Goal: Task Accomplishment & Management: Complete application form

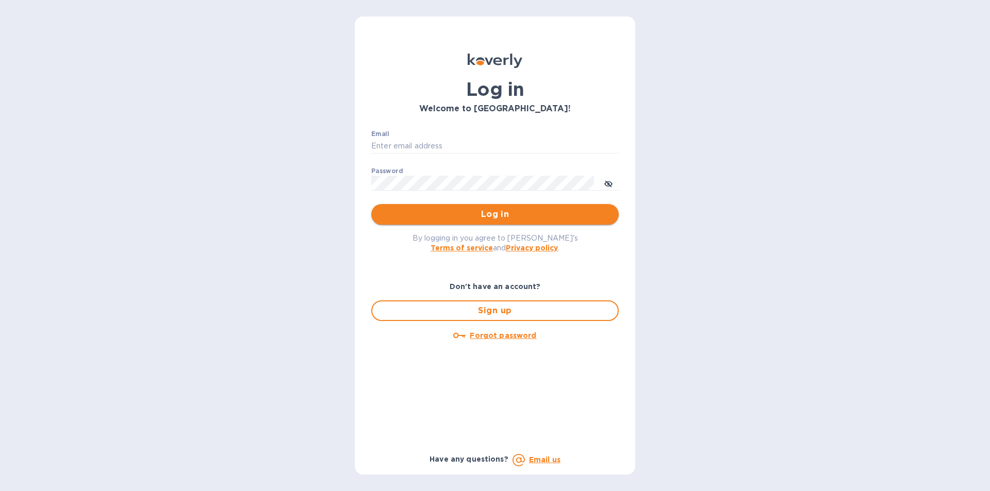
type input "scotts@prestigeinnotech.com"
click at [535, 219] on span "Log in" at bounding box center [494, 214] width 231 height 12
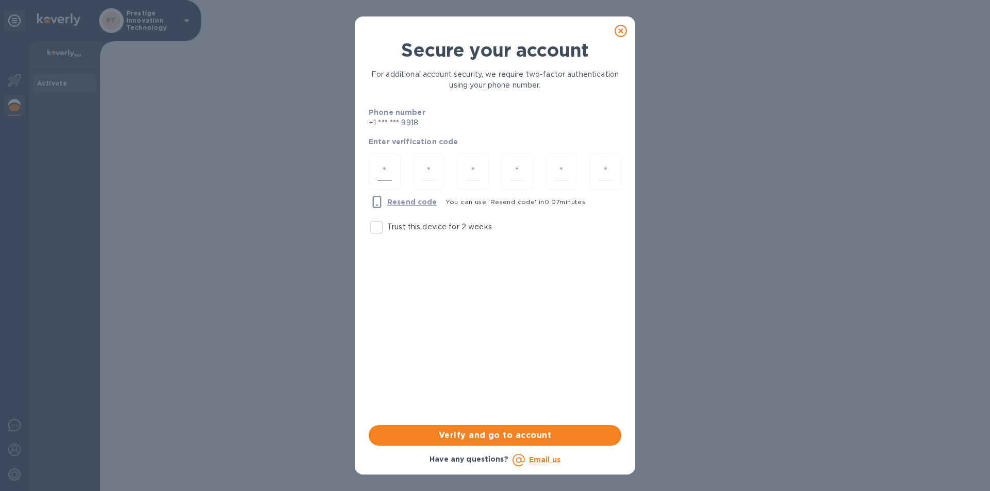
click at [389, 172] on input "number" at bounding box center [384, 171] width 14 height 19
type input "8"
type input "2"
type input "5"
type input "8"
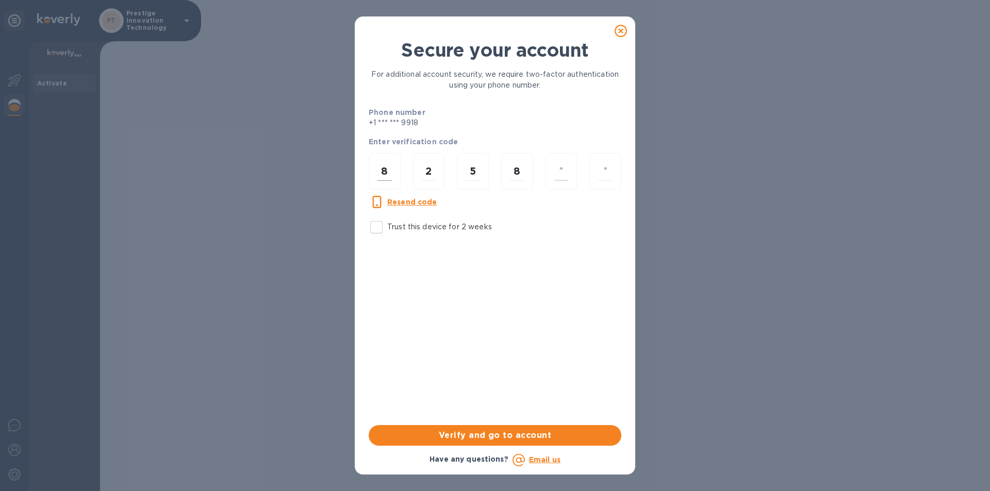
type input "8"
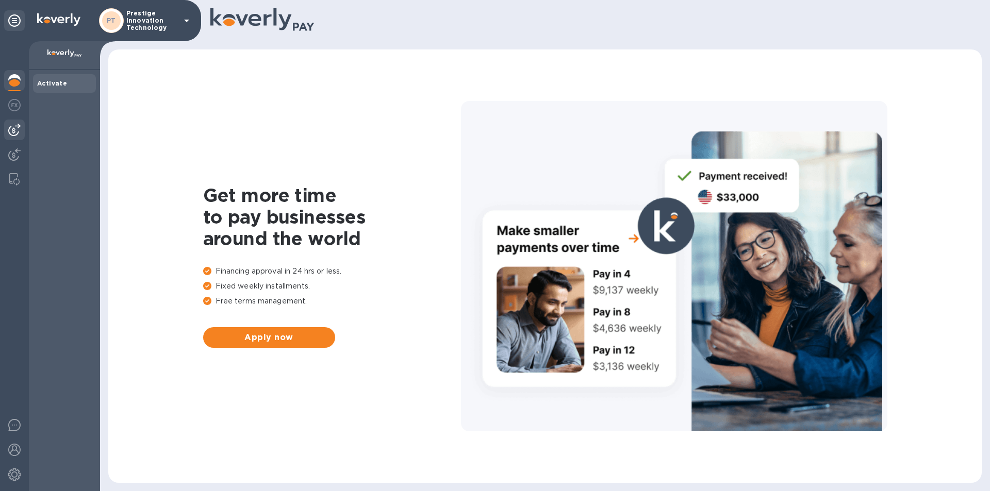
click at [11, 134] on img at bounding box center [14, 130] width 12 height 12
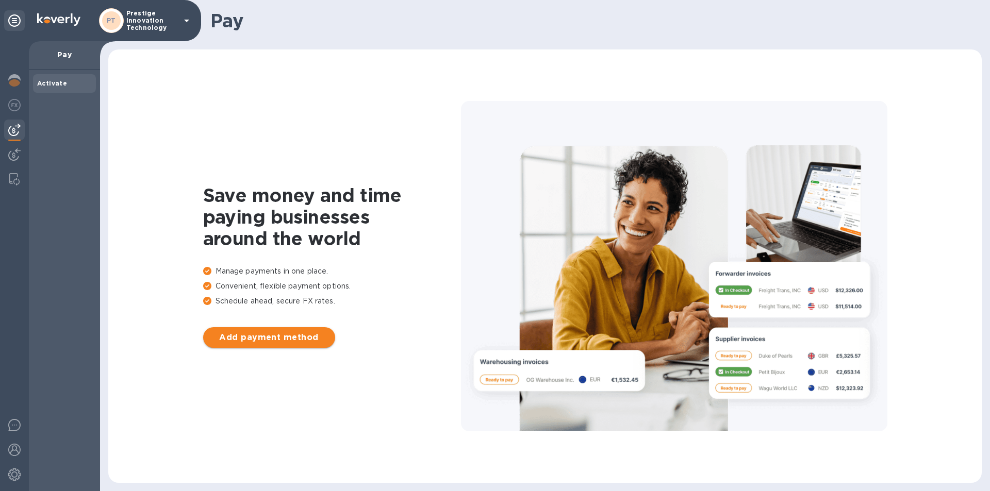
click at [252, 342] on span "Add payment method" at bounding box center [268, 337] width 115 height 12
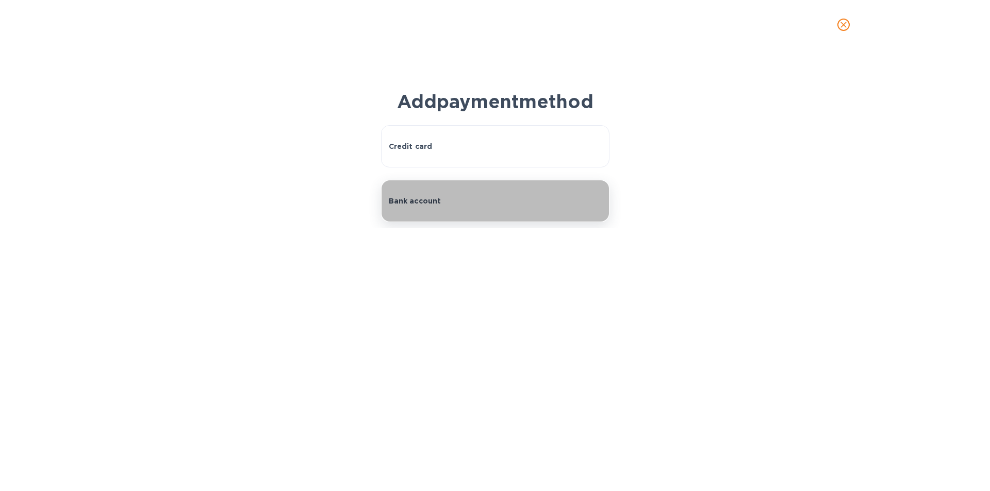
click at [439, 202] on div "Bank account" at bounding box center [495, 201] width 213 height 10
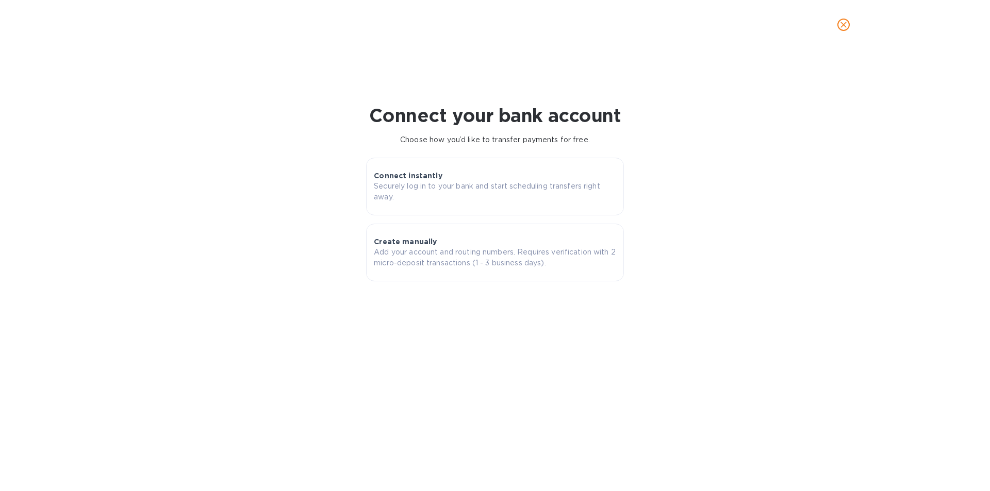
click at [840, 25] on icon "close" at bounding box center [843, 25] width 10 height 10
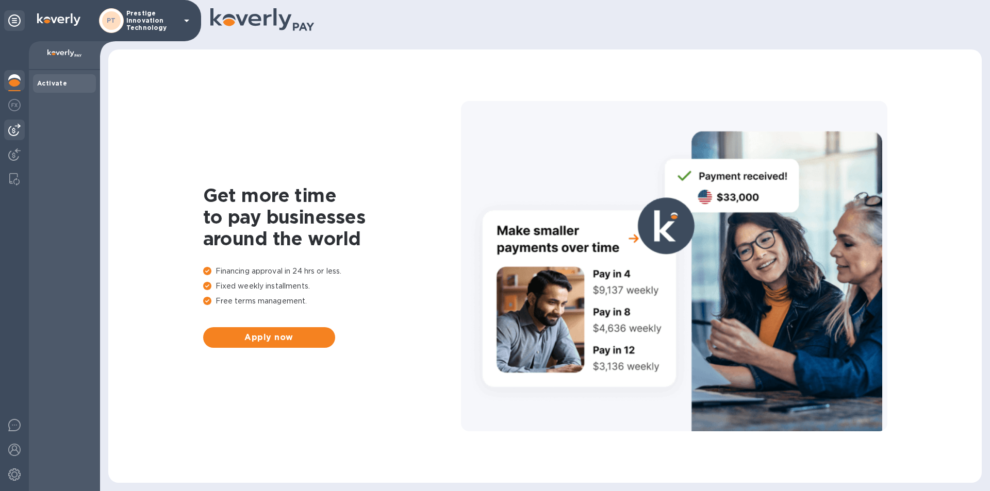
click at [15, 128] on img at bounding box center [14, 130] width 12 height 12
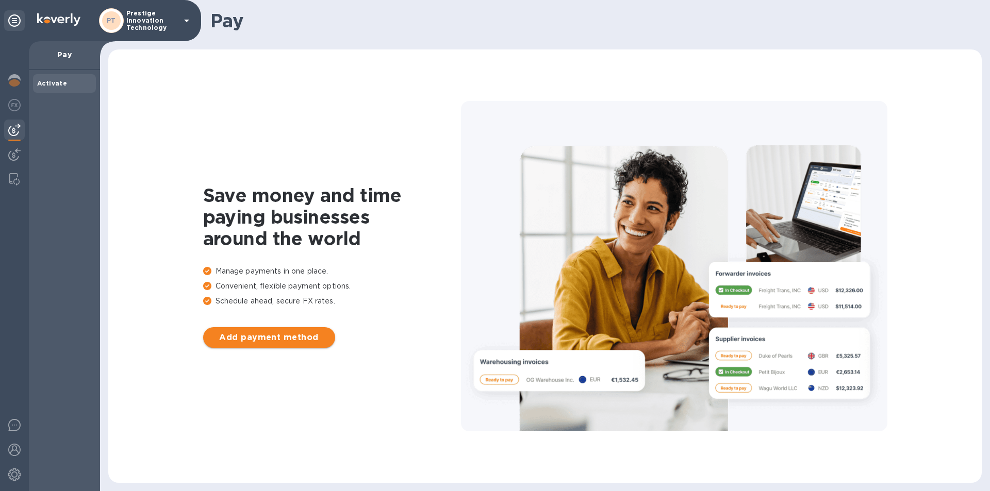
click at [264, 342] on span "Add payment method" at bounding box center [268, 337] width 115 height 12
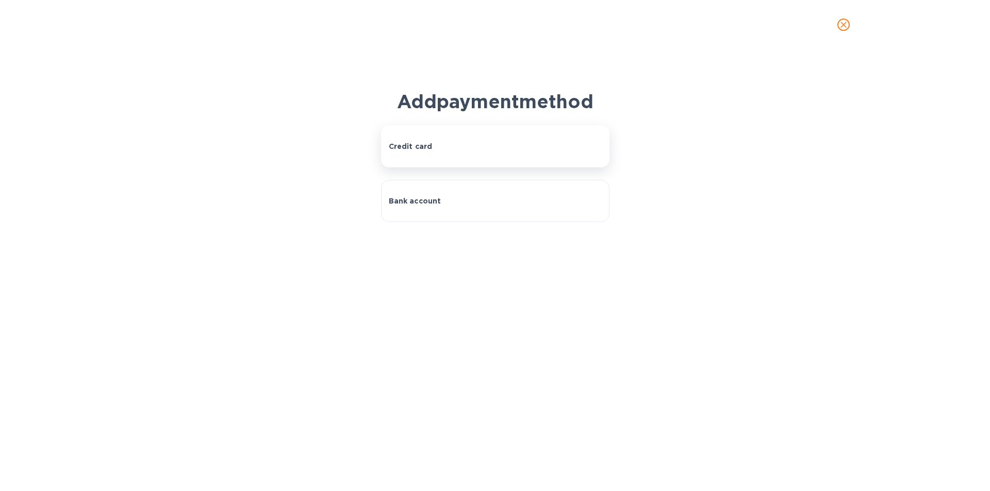
click at [428, 150] on p "Credit card" at bounding box center [411, 146] width 44 height 10
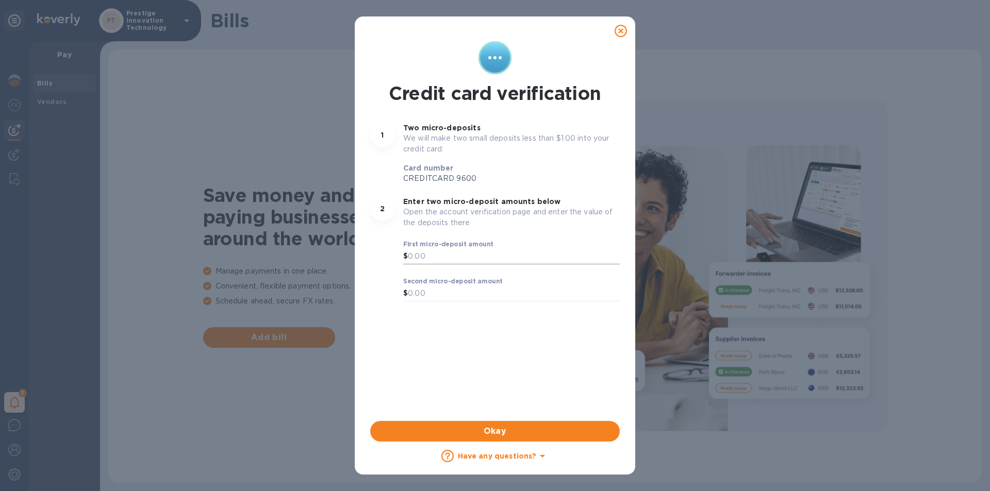
click at [420, 259] on input "text" at bounding box center [514, 256] width 212 height 15
type input "0.50"
click at [423, 294] on input "text" at bounding box center [514, 293] width 212 height 15
type input "0.75"
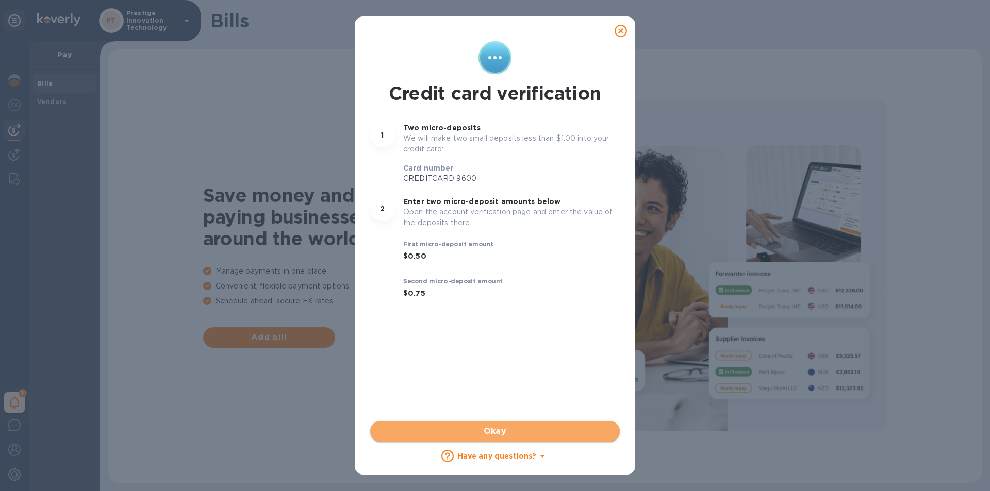
click at [486, 435] on span "Okay" at bounding box center [494, 431] width 233 height 12
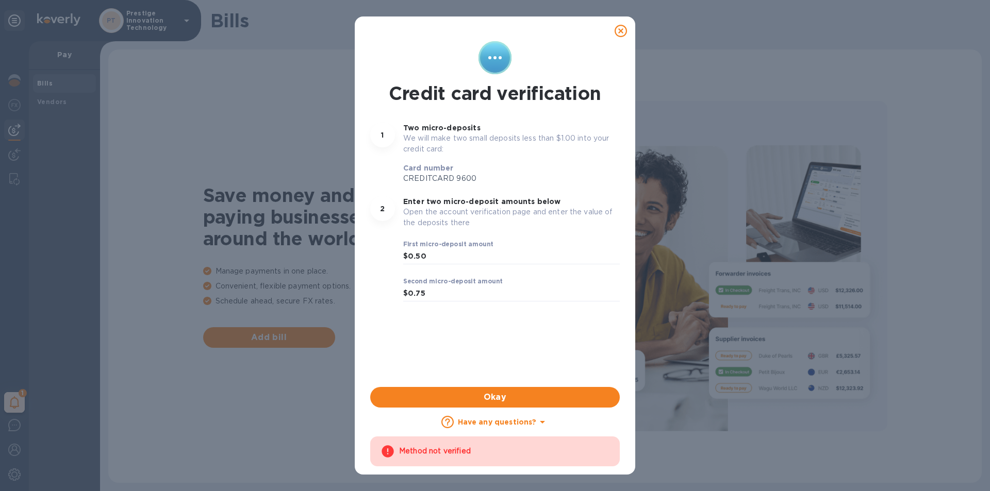
click at [623, 32] on icon at bounding box center [621, 31] width 12 height 12
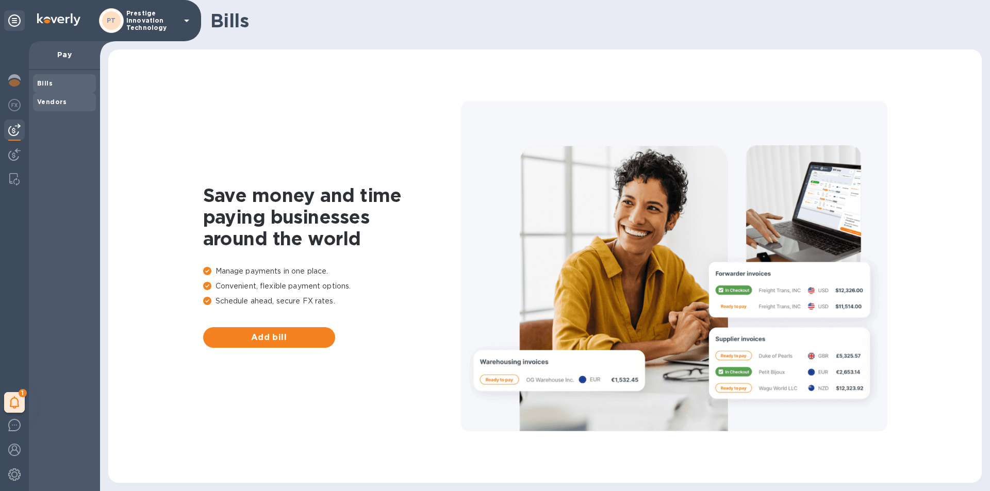
click at [51, 105] on b "Vendors" at bounding box center [52, 102] width 30 height 8
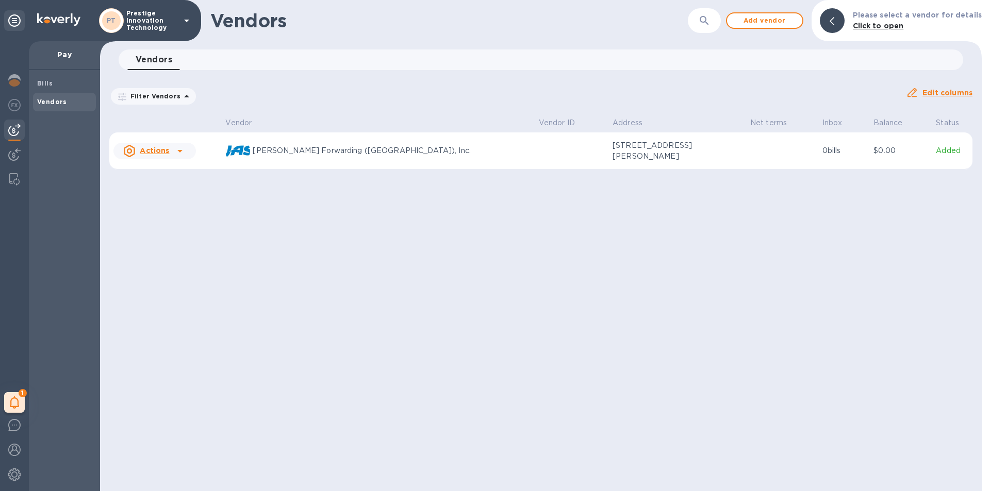
click at [148, 153] on u "Actions" at bounding box center [154, 150] width 29 height 8
click at [167, 190] on b "Add new bill" at bounding box center [166, 193] width 48 height 8
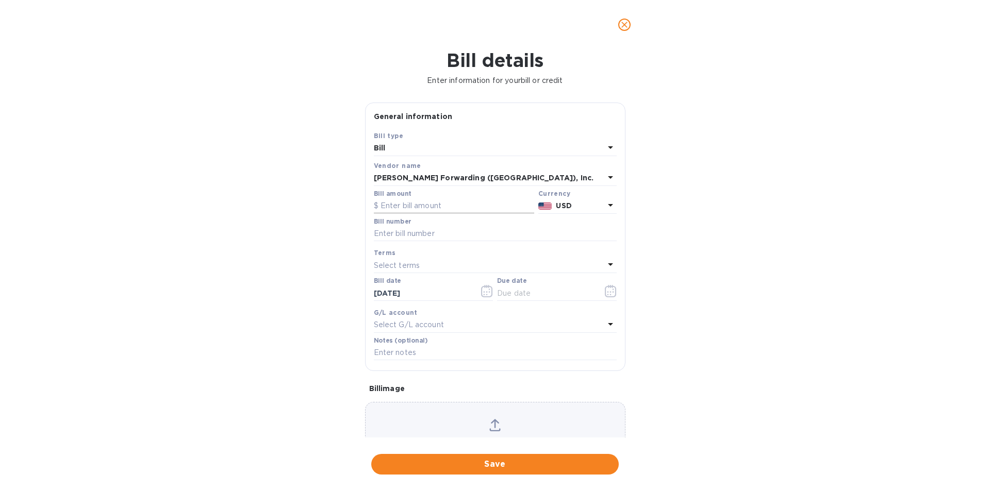
click at [400, 206] on input "text" at bounding box center [454, 205] width 160 height 15
click at [411, 234] on input "text" at bounding box center [495, 233] width 243 height 15
paste input "S508998160"
type input "S508998160"
click at [400, 264] on p "Select terms" at bounding box center [397, 265] width 46 height 11
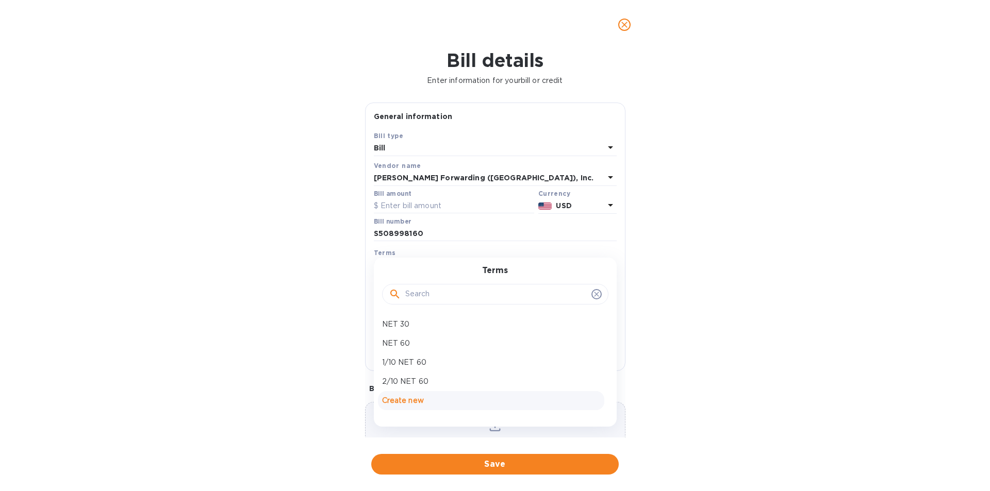
click at [398, 402] on p "Create new" at bounding box center [491, 400] width 218 height 11
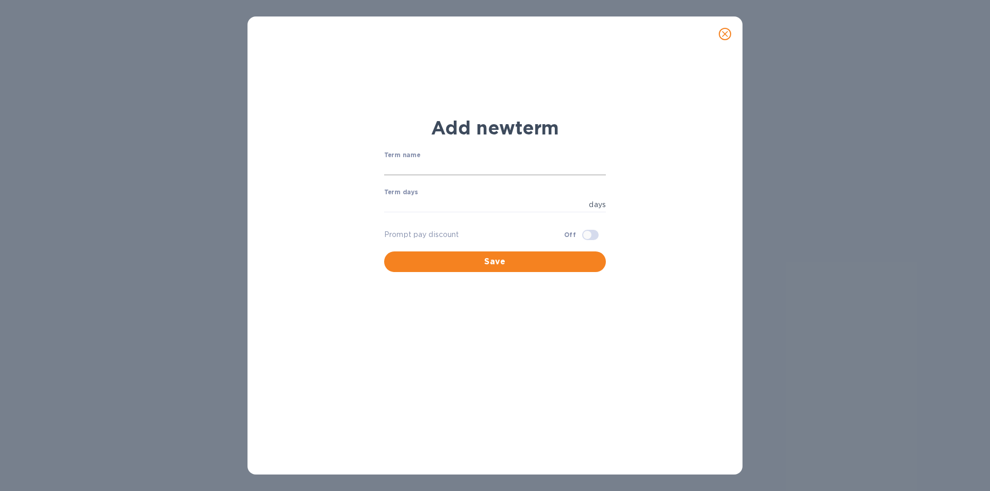
click at [416, 162] on input "text" at bounding box center [495, 167] width 222 height 15
type input "Credit Card"
click at [403, 205] on input "number" at bounding box center [484, 204] width 201 height 15
type input "0"
click at [589, 235] on input "checkbox" at bounding box center [587, 235] width 53 height 18
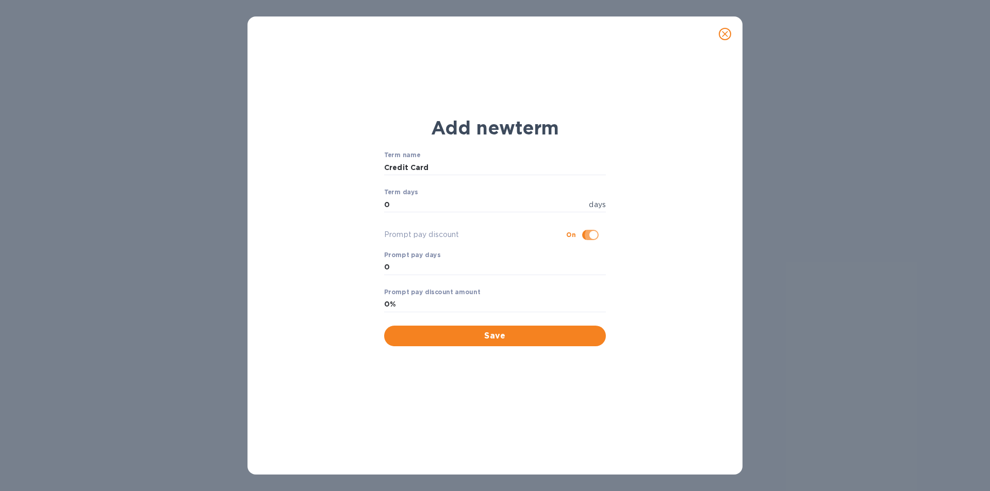
click at [587, 236] on input "checkbox" at bounding box center [593, 235] width 53 height 18
checkbox input "false"
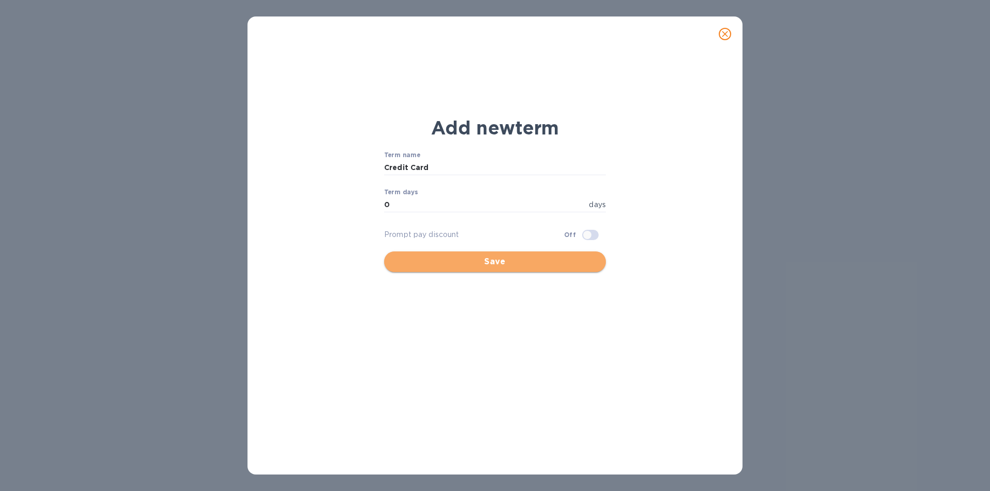
click at [506, 264] on span "Save" at bounding box center [494, 262] width 205 height 12
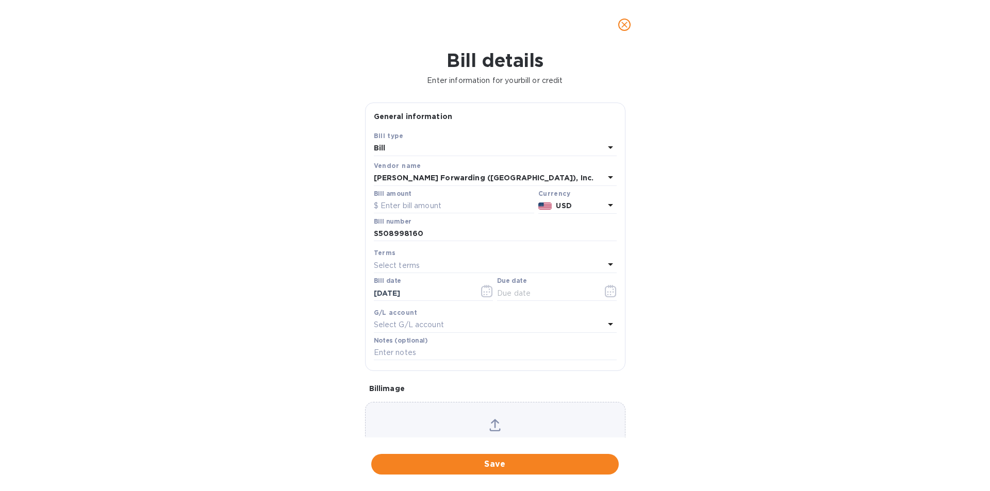
type input "[DATE]"
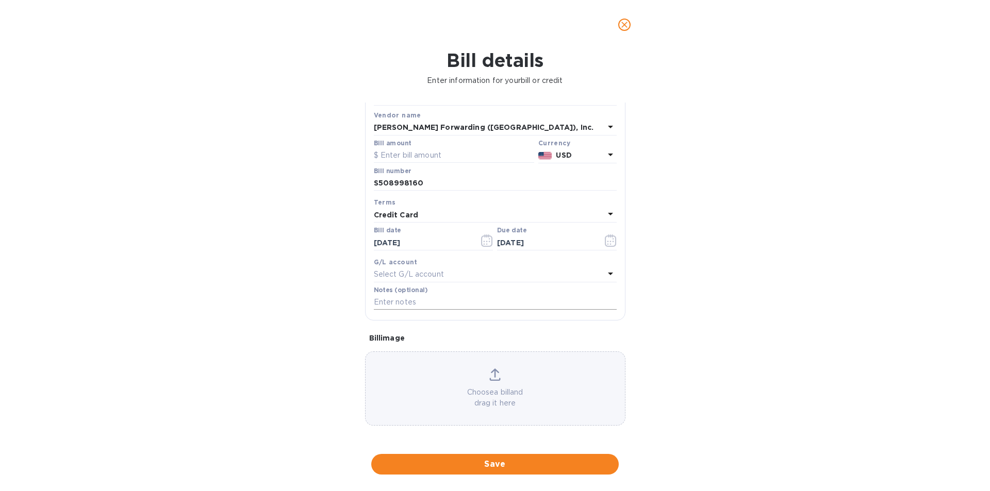
scroll to position [51, 0]
click at [421, 277] on p "Select G/L account" at bounding box center [409, 274] width 70 height 11
click at [425, 272] on div "Accounts No options" at bounding box center [495, 309] width 243 height 84
click at [599, 306] on div at bounding box center [495, 303] width 226 height 21
click at [592, 300] on icon at bounding box center [596, 302] width 8 height 8
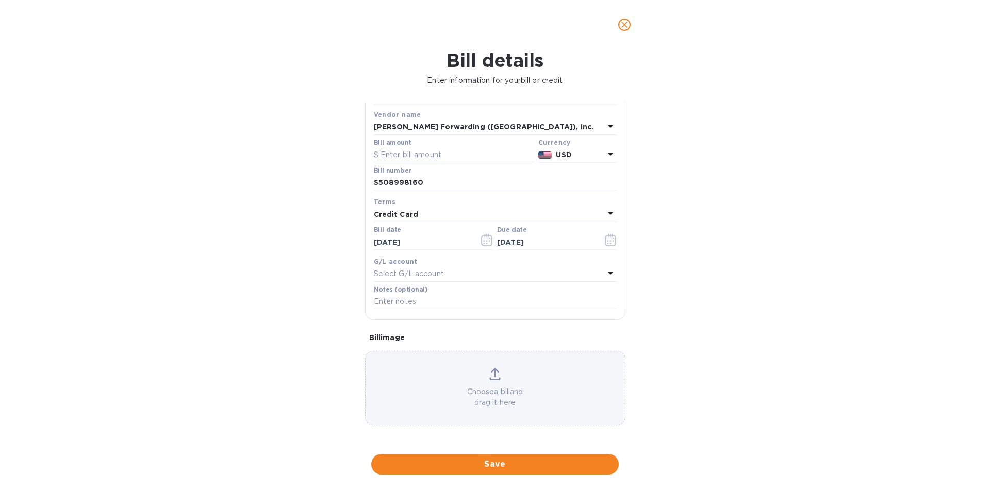
click at [284, 285] on div "Bill details Enter information for your bill or credit General information Save…" at bounding box center [495, 270] width 990 height 442
click at [447, 297] on input "text" at bounding box center [495, 301] width 243 height 15
click at [391, 300] on input "text" at bounding box center [495, 301] width 243 height 15
paste input "S508998160"
type input "S508998160"
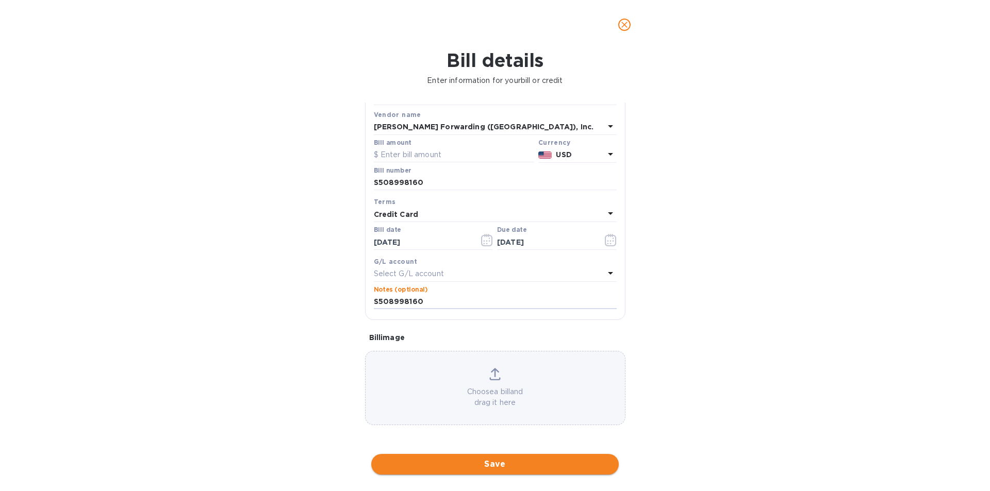
click at [495, 468] on span "Save" at bounding box center [494, 464] width 231 height 12
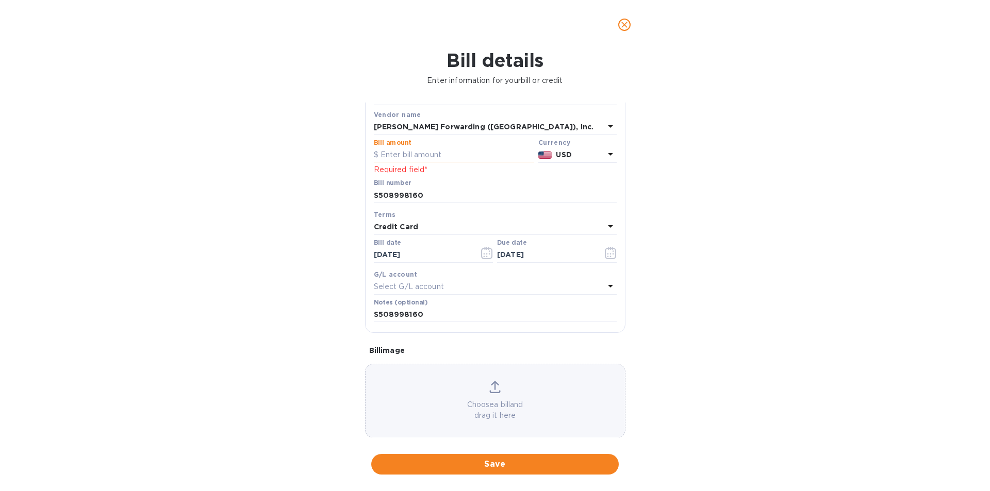
click at [412, 153] on input "text" at bounding box center [454, 154] width 160 height 15
type input "169.50"
click at [510, 462] on span "Save" at bounding box center [494, 464] width 231 height 12
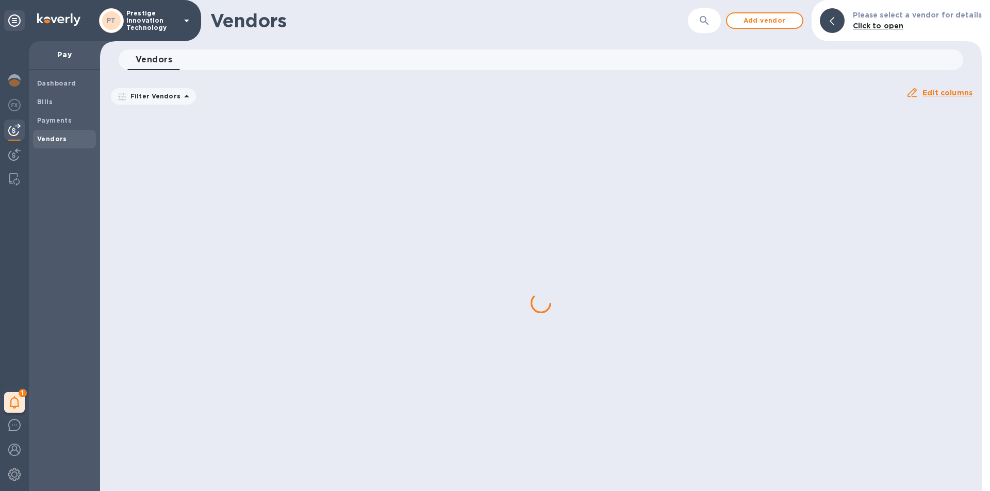
click at [154, 150] on div at bounding box center [541, 302] width 882 height 377
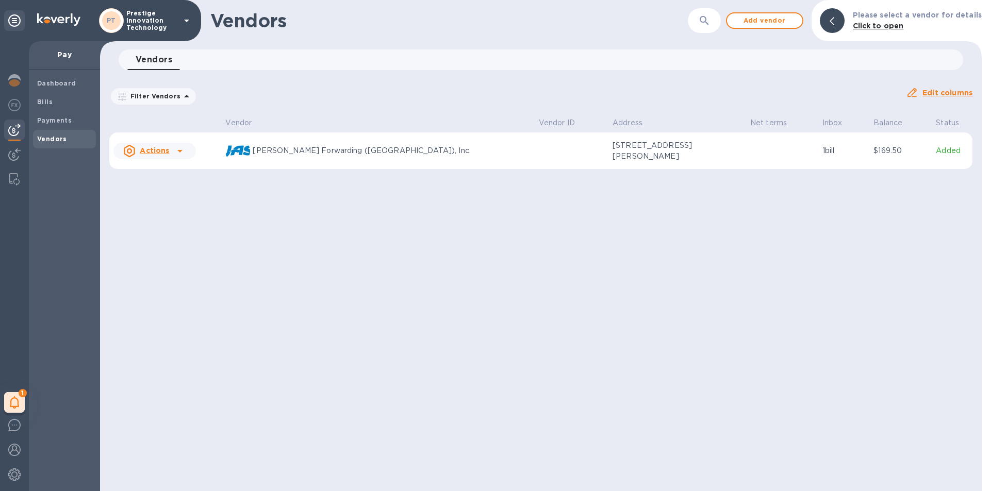
drag, startPoint x: 657, startPoint y: 254, endPoint x: 623, endPoint y: 231, distance: 41.3
click at [657, 253] on div "Vendors ​ Add vendor Please select a vendor for details Click to open Vendors 0…" at bounding box center [541, 245] width 882 height 491
click at [161, 149] on u "Actions" at bounding box center [154, 150] width 29 height 8
click at [172, 193] on b "Add new bill" at bounding box center [166, 193] width 48 height 8
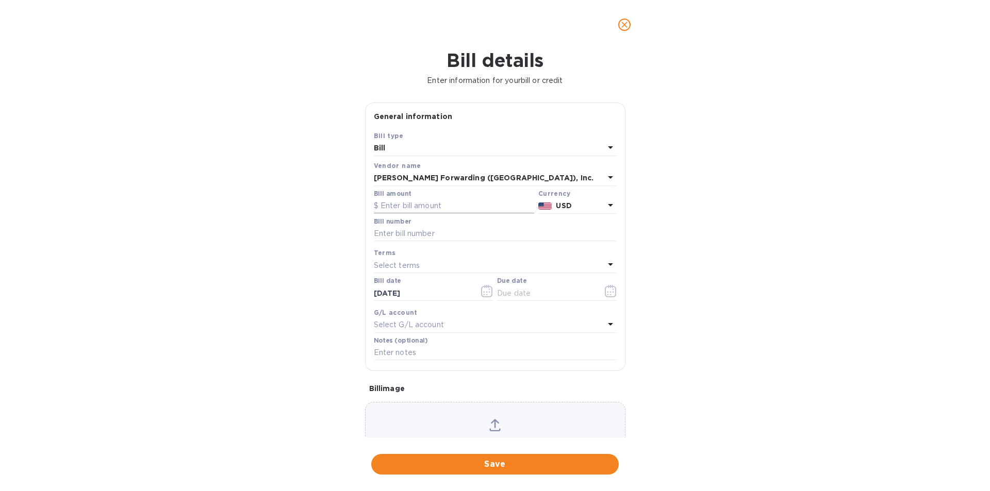
click at [395, 205] on input "text" at bounding box center [454, 205] width 160 height 15
type input "240.00"
click at [392, 234] on input "text" at bounding box center [495, 233] width 243 height 15
paste input "S508998171"
type input "S508998171"
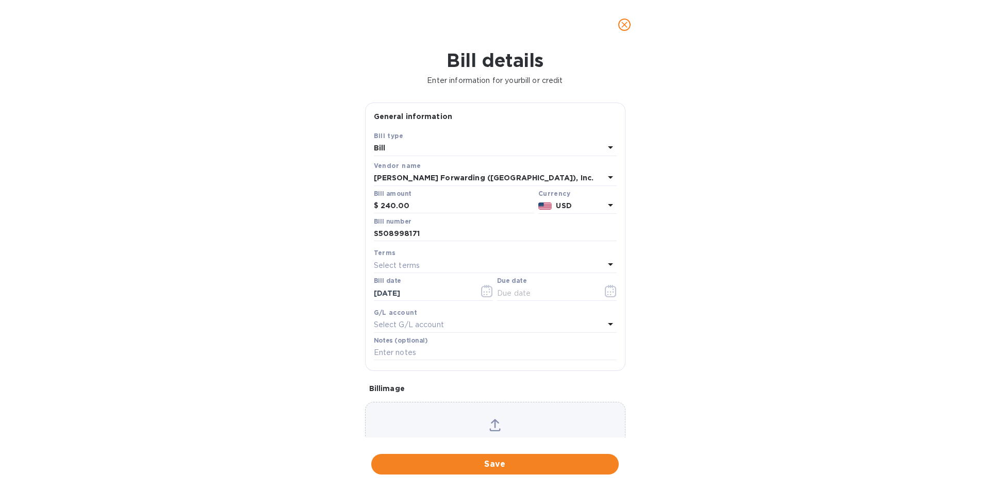
click at [400, 265] on p "Select terms" at bounding box center [397, 265] width 46 height 11
click at [414, 404] on p "Credit Card" at bounding box center [491, 400] width 218 height 11
type input "[DATE]"
click at [403, 355] on input "text" at bounding box center [495, 352] width 243 height 15
paste input "S508998171"
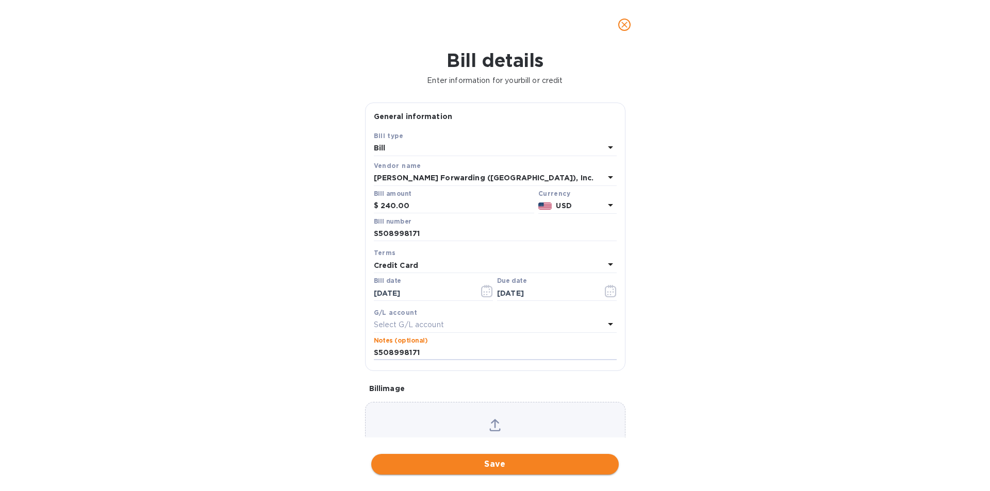
type input "S508998171"
click at [476, 462] on span "Save" at bounding box center [494, 464] width 231 height 12
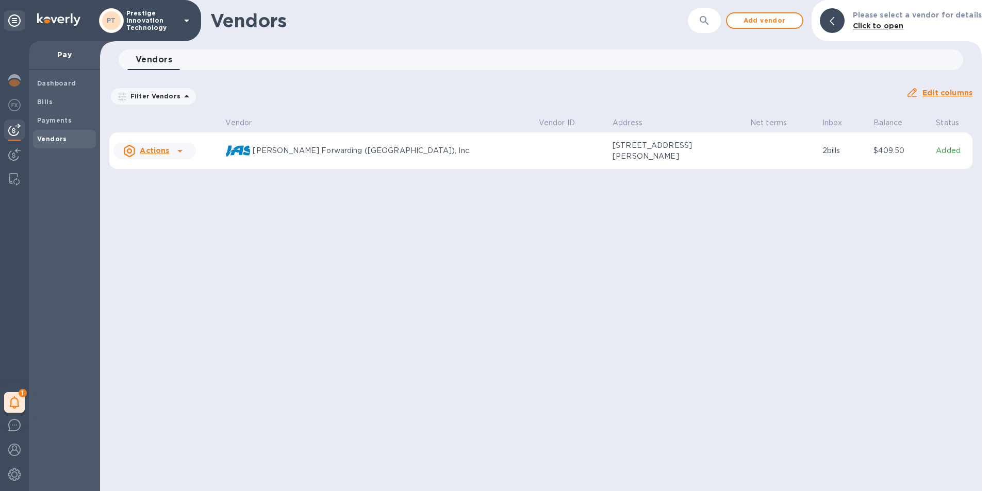
click at [716, 258] on div "Vendors ​ Add vendor Please select a vendor for details Click to open Vendors 0…" at bounding box center [541, 245] width 882 height 491
click at [818, 151] on td "2 bills" at bounding box center [844, 150] width 52 height 37
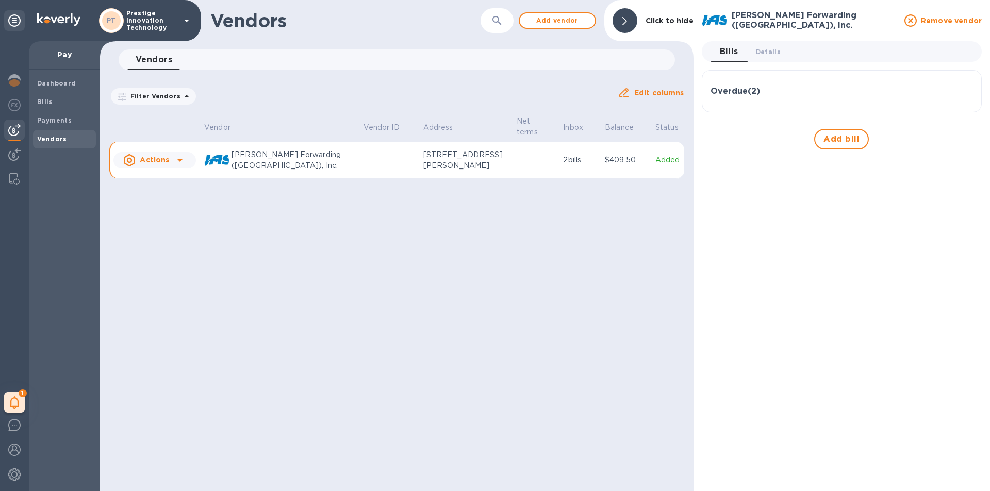
click at [752, 87] on h3 "Overdue ( 2 )" at bounding box center [734, 92] width 49 height 10
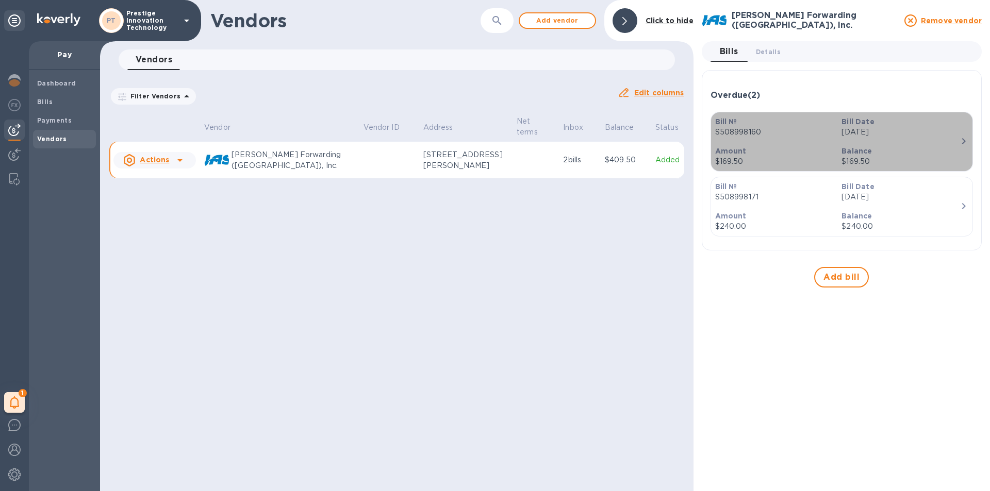
click at [953, 139] on div "Bill Date [DATE]" at bounding box center [900, 126] width 127 height 29
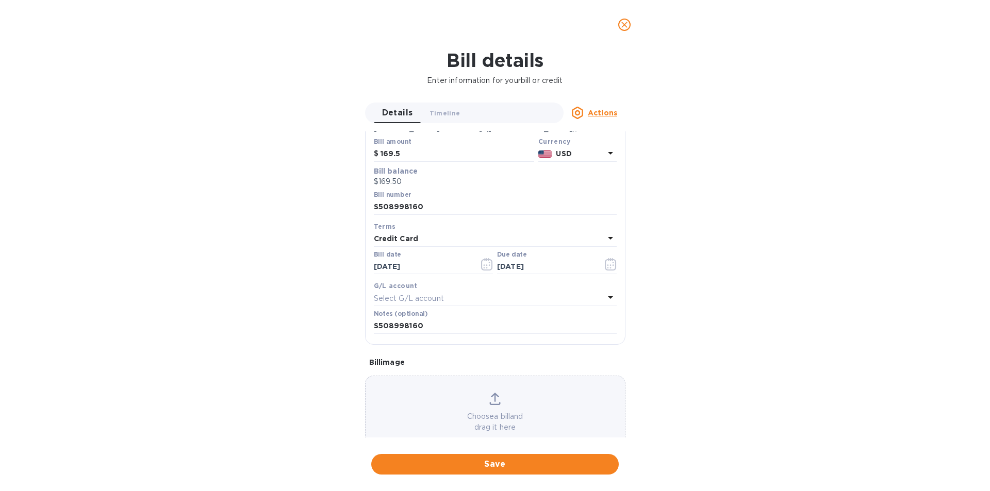
scroll to position [109, 0]
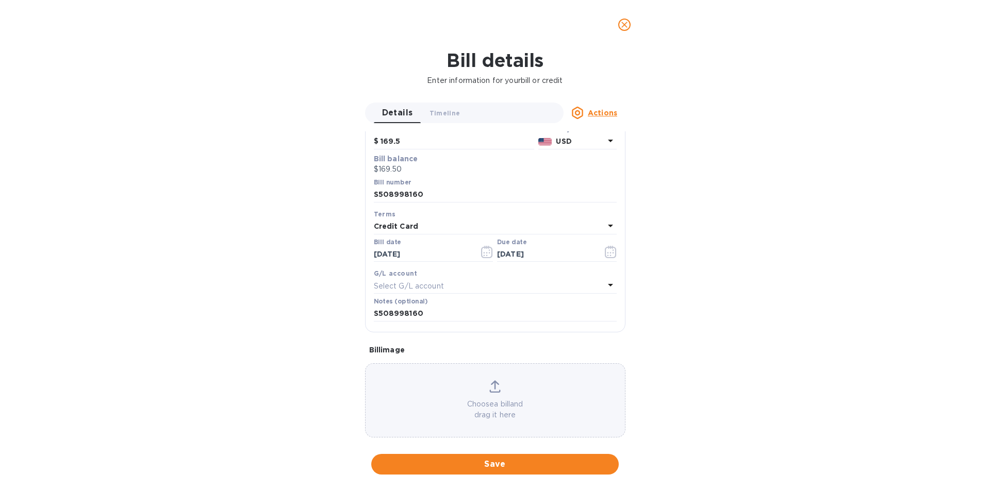
click at [623, 25] on icon "close" at bounding box center [624, 25] width 10 height 10
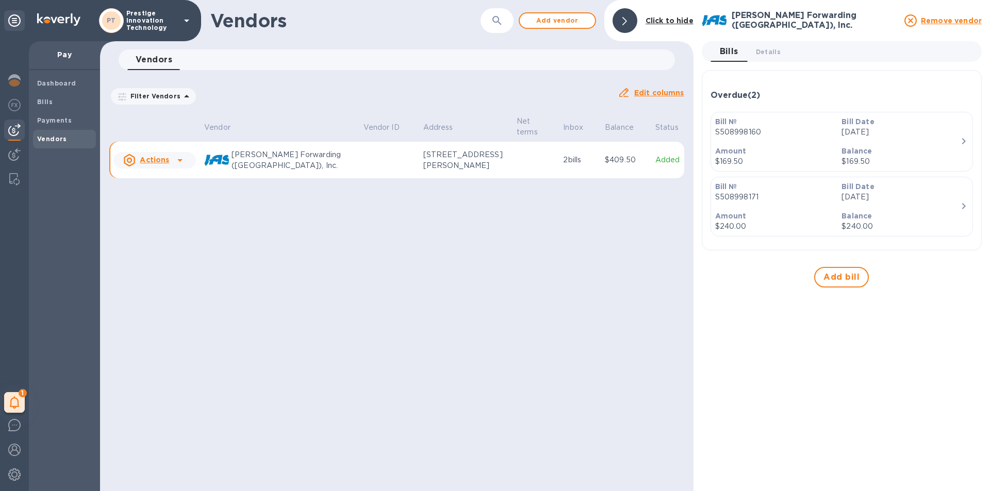
click at [628, 20] on div at bounding box center [624, 20] width 25 height 25
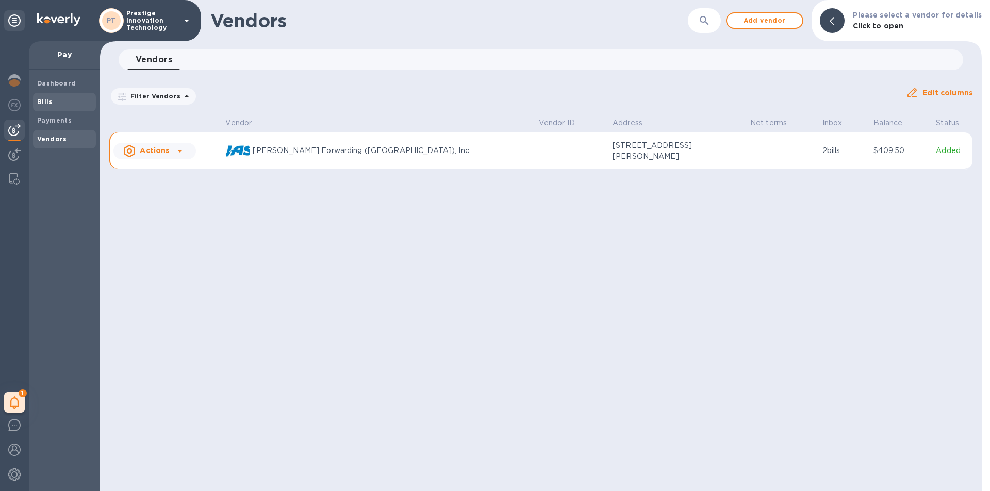
click at [49, 101] on b "Bills" at bounding box center [44, 102] width 15 height 8
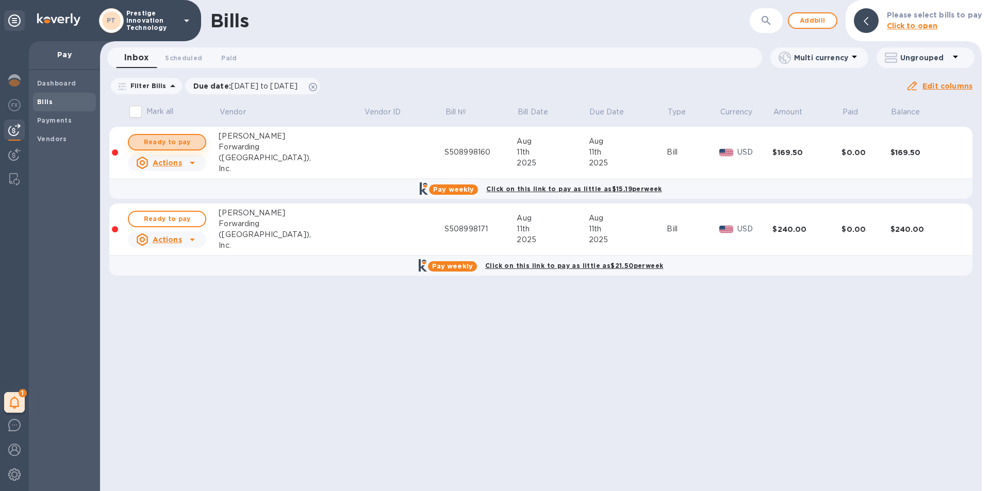
click at [164, 141] on span "Ready to pay" at bounding box center [167, 142] width 60 height 12
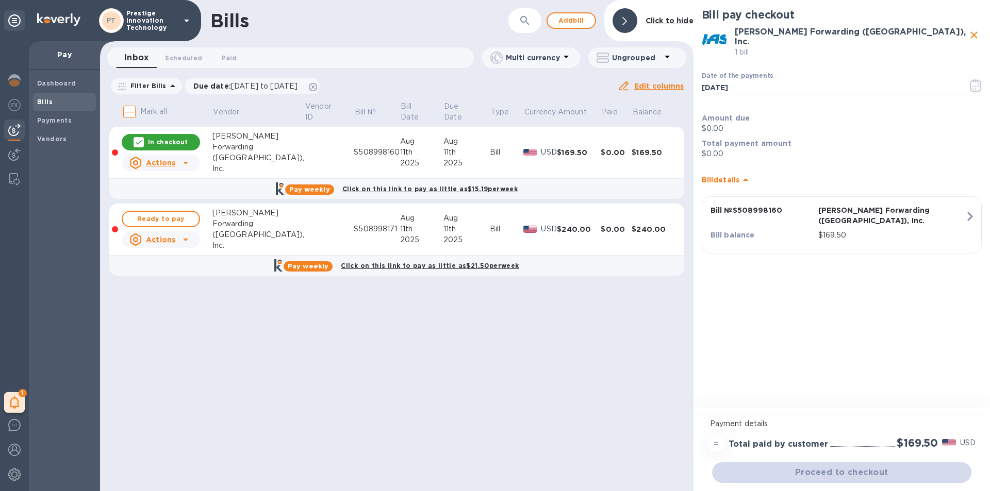
click at [886, 230] on p "$169.50" at bounding box center [891, 235] width 146 height 11
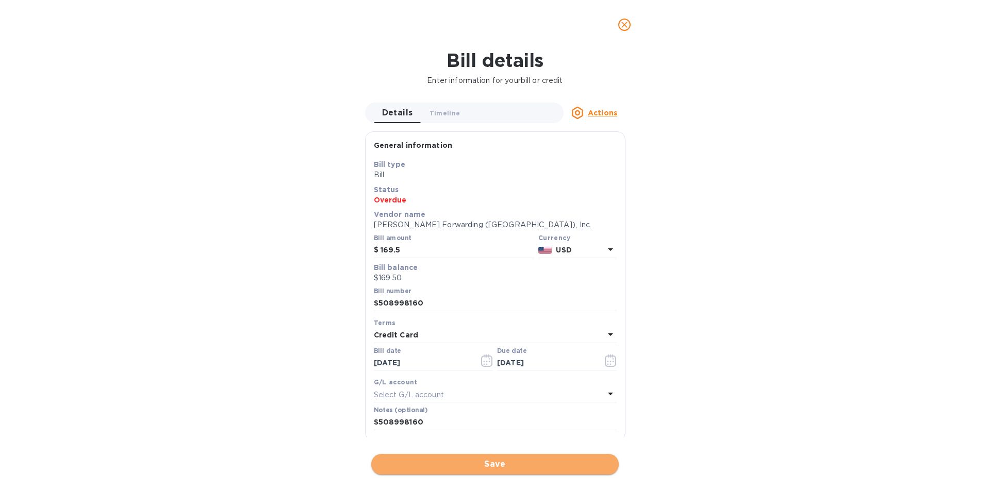
click at [511, 460] on span "Save" at bounding box center [494, 464] width 231 height 12
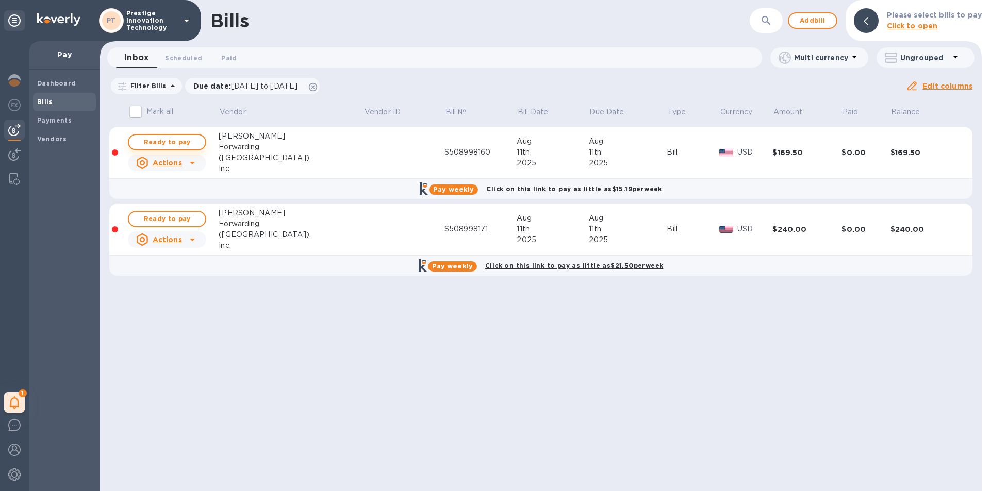
click at [178, 142] on span "Ready to pay" at bounding box center [167, 142] width 60 height 12
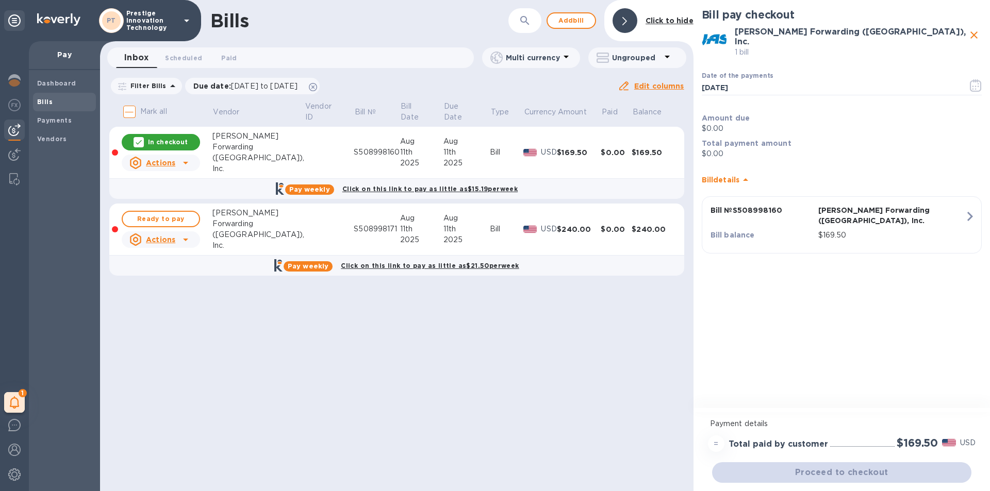
drag, startPoint x: 711, startPoint y: 443, endPoint x: 779, endPoint y: 437, distance: 67.8
click at [712, 443] on div "=" at bounding box center [716, 444] width 16 height 16
click at [16, 122] on div at bounding box center [14, 130] width 21 height 21
click at [13, 131] on img at bounding box center [14, 130] width 12 height 12
click at [13, 155] on img at bounding box center [14, 154] width 12 height 12
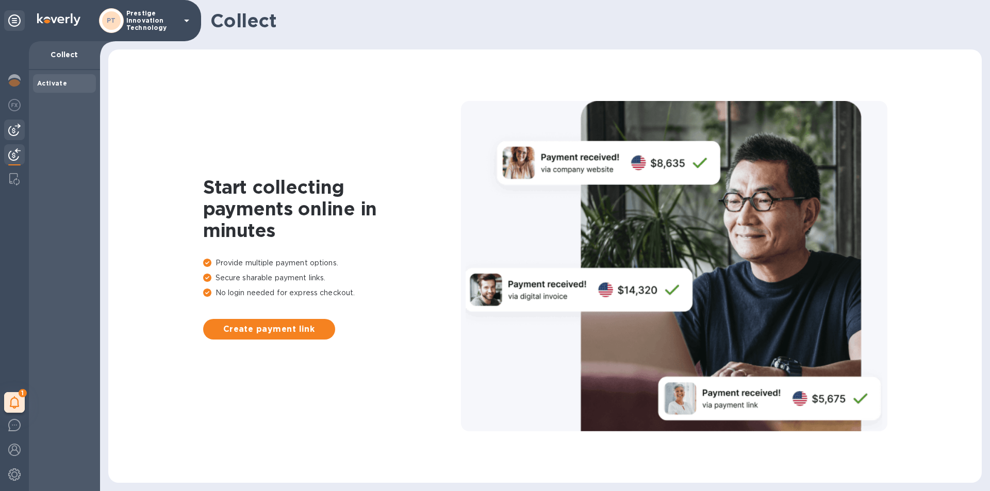
click at [16, 129] on img at bounding box center [14, 130] width 12 height 12
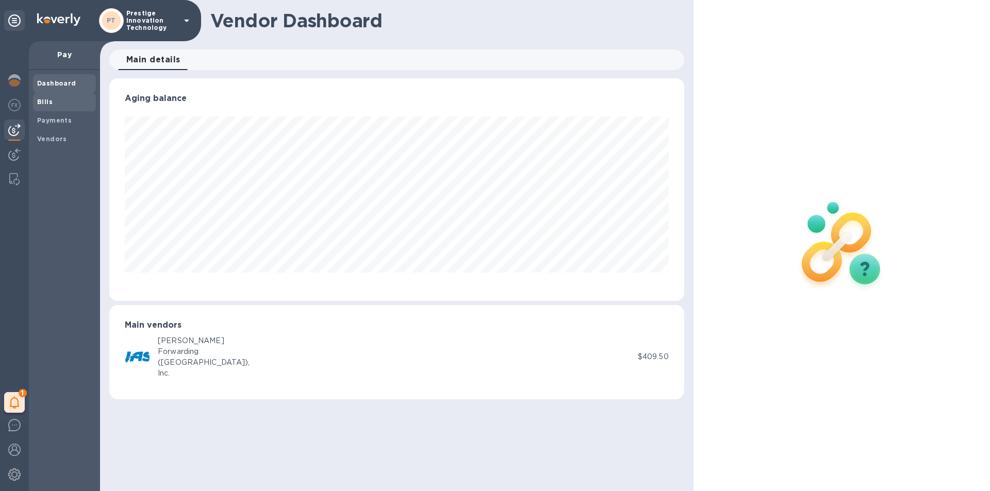
scroll to position [223, 574]
click at [56, 120] on b "Payments" at bounding box center [54, 121] width 35 height 8
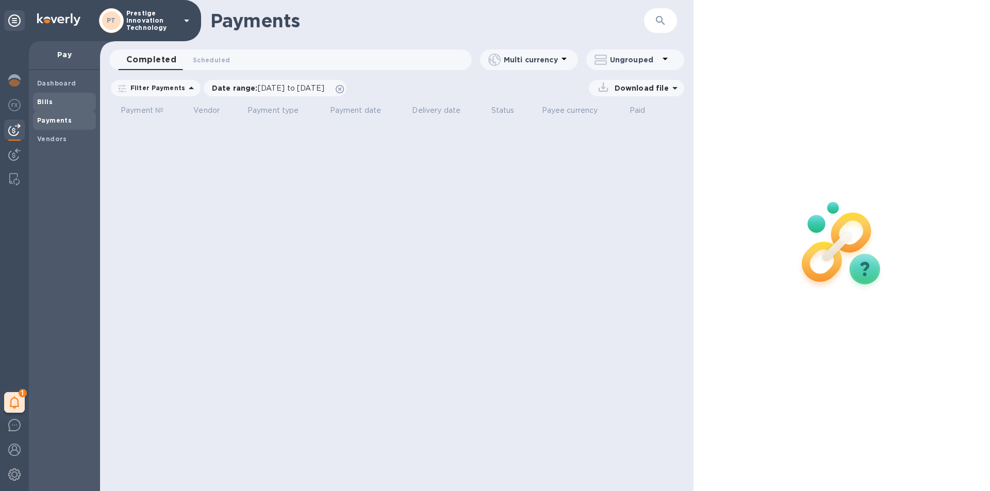
click at [51, 107] on div "Bills" at bounding box center [64, 102] width 63 height 19
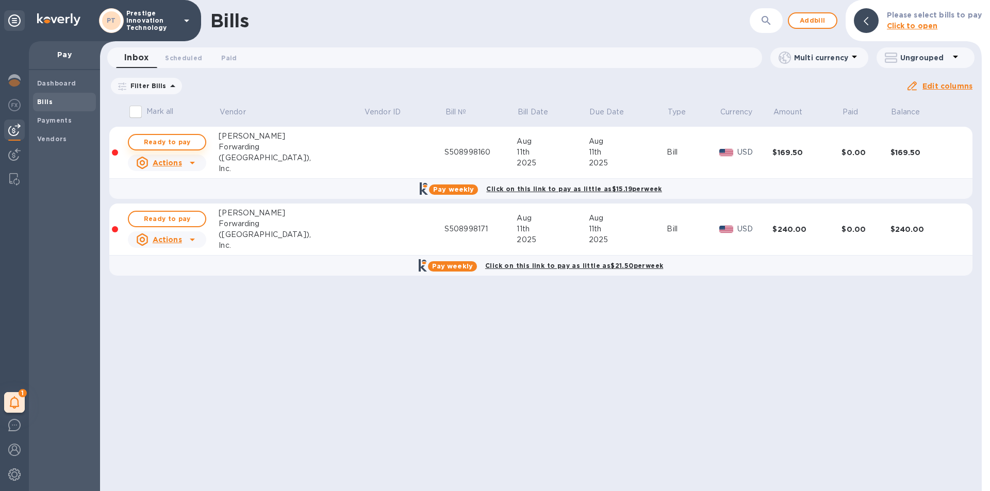
click at [179, 142] on span "Ready to pay" at bounding box center [167, 142] width 60 height 12
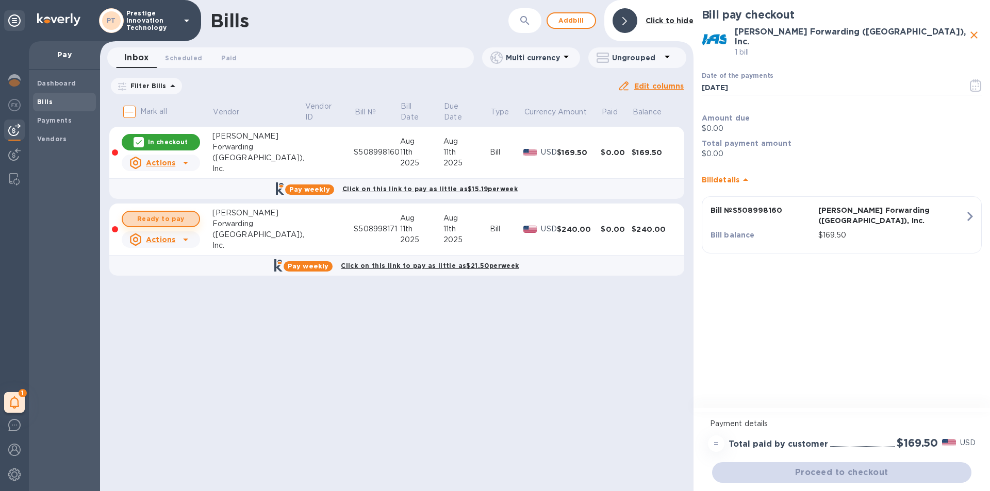
click at [152, 217] on span "Ready to pay" at bounding box center [161, 219] width 60 height 12
checkbox input "true"
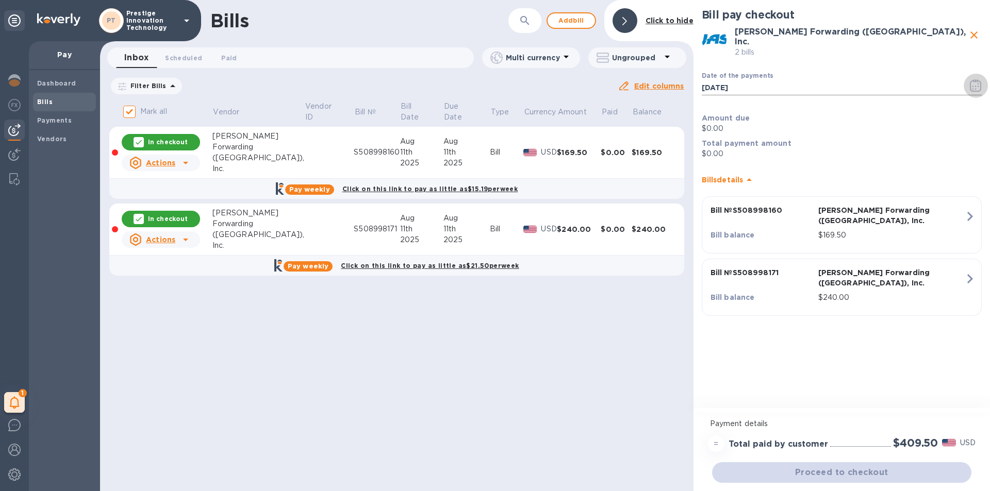
click at [971, 79] on icon "button" at bounding box center [975, 85] width 11 height 12
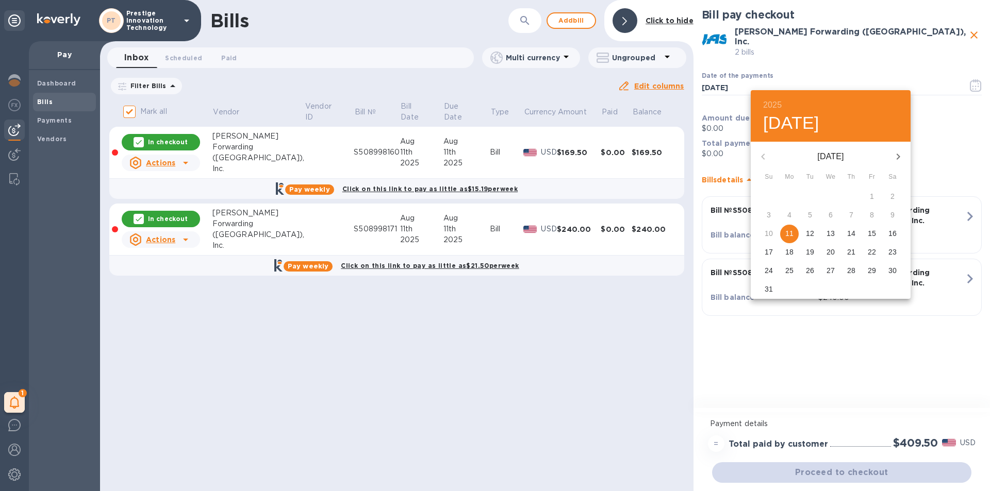
click at [810, 238] on p "12" at bounding box center [810, 233] width 8 height 10
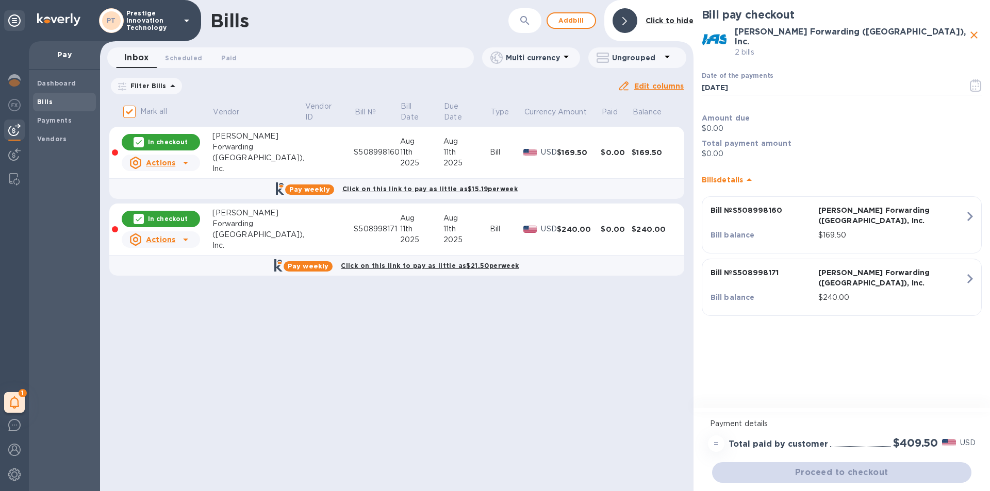
click at [834, 383] on div "Bill pay checkout [PERSON_NAME] Forwarding ([GEOGRAPHIC_DATA]), Inc. 2 bills Da…" at bounding box center [841, 205] width 296 height 410
click at [717, 447] on div "=" at bounding box center [716, 444] width 16 height 16
click at [973, 82] on icon "button" at bounding box center [976, 85] width 12 height 12
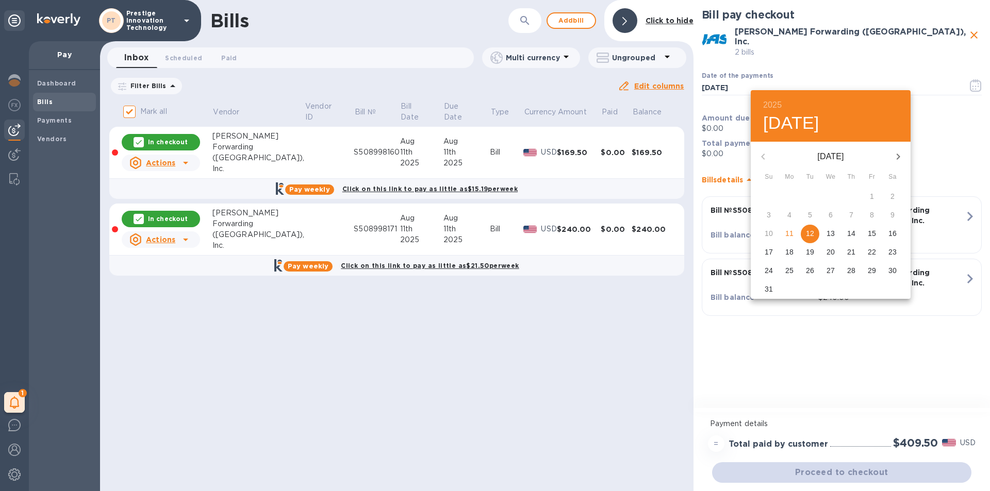
click at [795, 234] on span "11" at bounding box center [789, 233] width 19 height 10
type input "[DATE]"
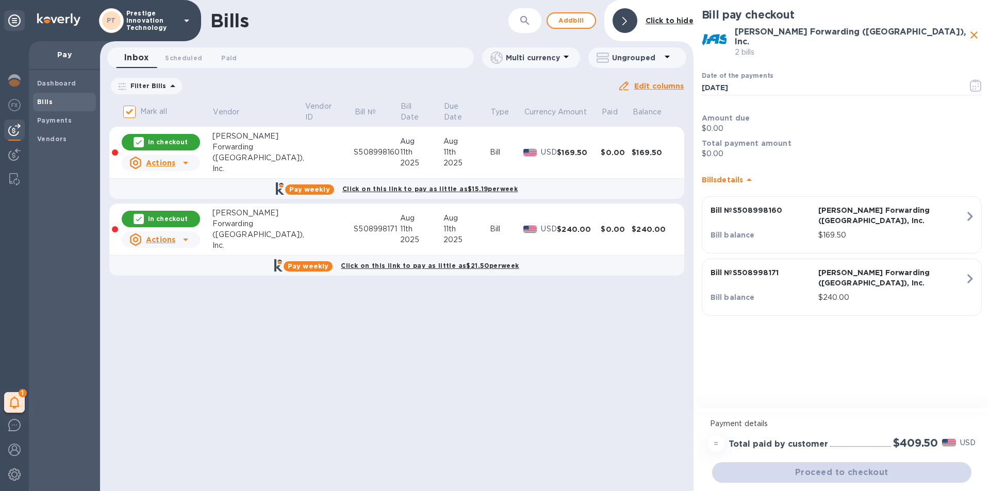
click at [844, 477] on div "Proceed to checkout" at bounding box center [841, 472] width 263 height 25
drag, startPoint x: 604, startPoint y: 406, endPoint x: 594, endPoint y: 408, distance: 10.1
click at [604, 406] on div "Bills ​ Add [PERSON_NAME] to hide Inbox 0 Scheduled 0 Paid 0 Multi currency Ung…" at bounding box center [396, 245] width 593 height 491
click at [653, 23] on b "Click to hide" at bounding box center [669, 20] width 48 height 8
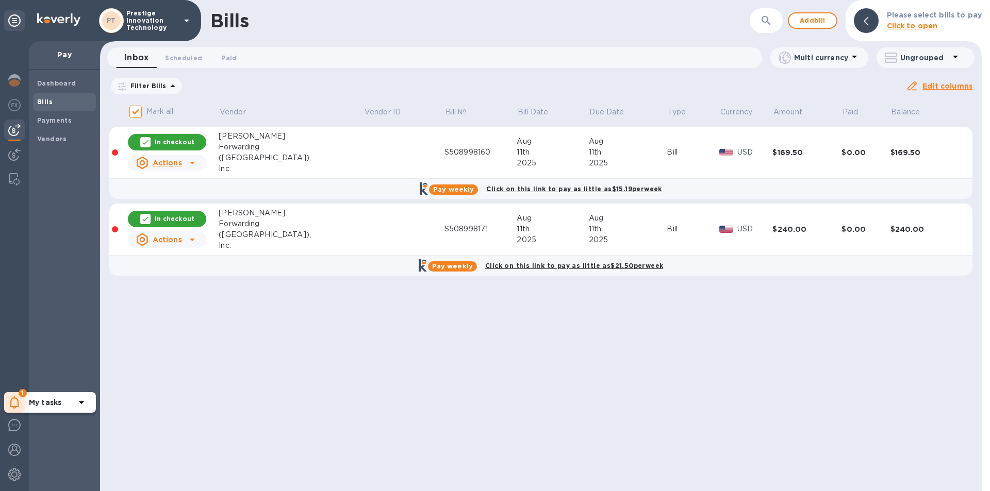
click at [13, 406] on icon at bounding box center [15, 402] width 10 height 12
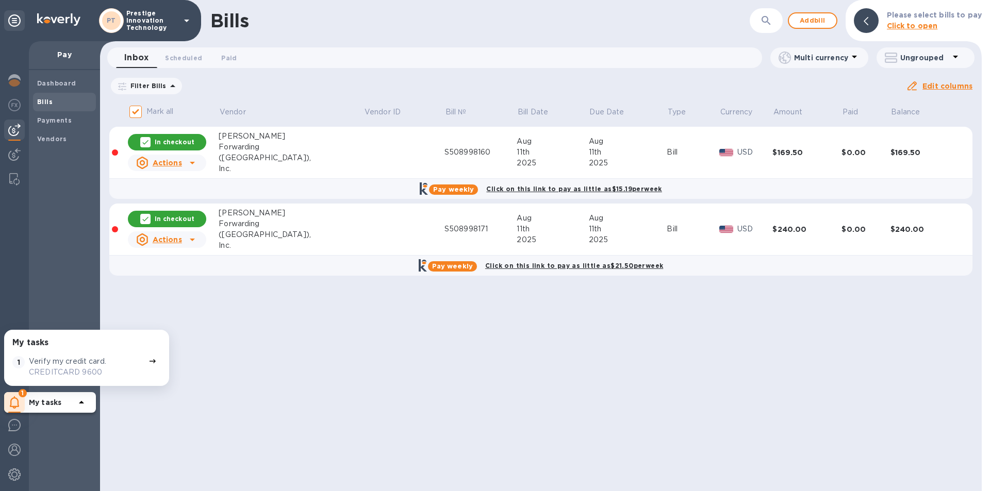
click at [53, 364] on p "Verify my credit card." at bounding box center [67, 361] width 77 height 11
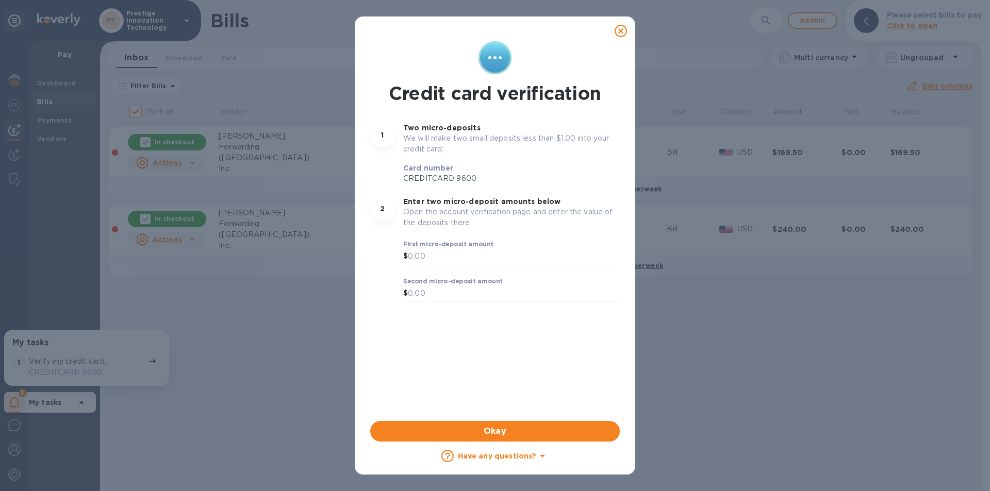
click at [623, 31] on icon at bounding box center [621, 31] width 12 height 12
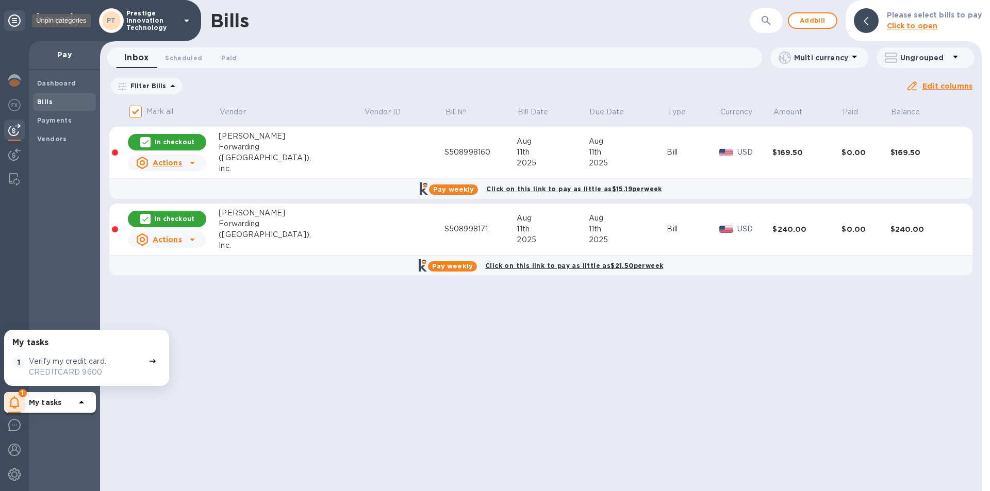
click at [12, 20] on icon at bounding box center [14, 20] width 12 height 12
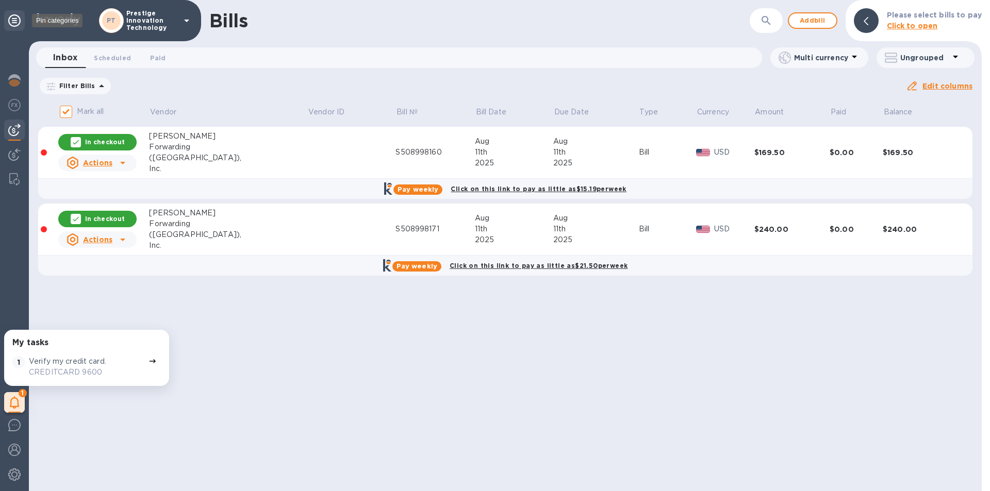
click at [12, 20] on icon at bounding box center [14, 20] width 12 height 12
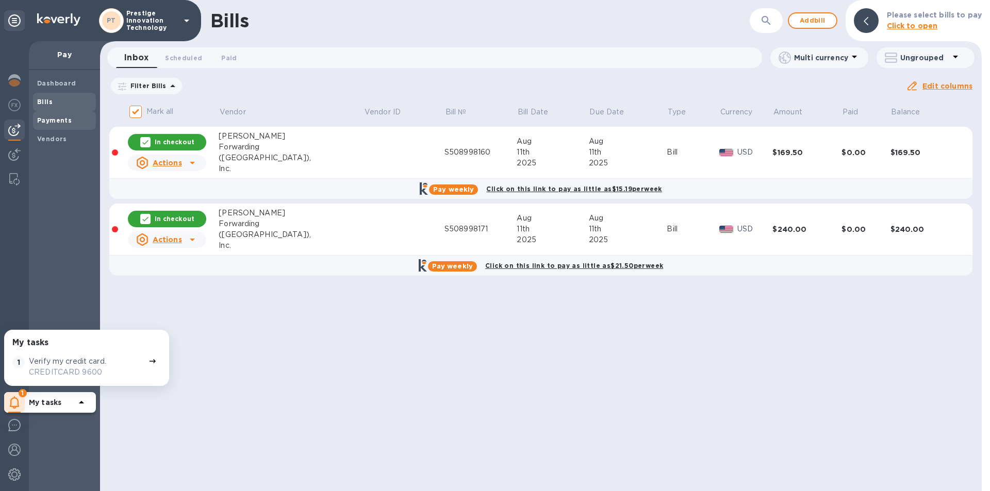
click at [48, 124] on span "Payments" at bounding box center [54, 120] width 35 height 10
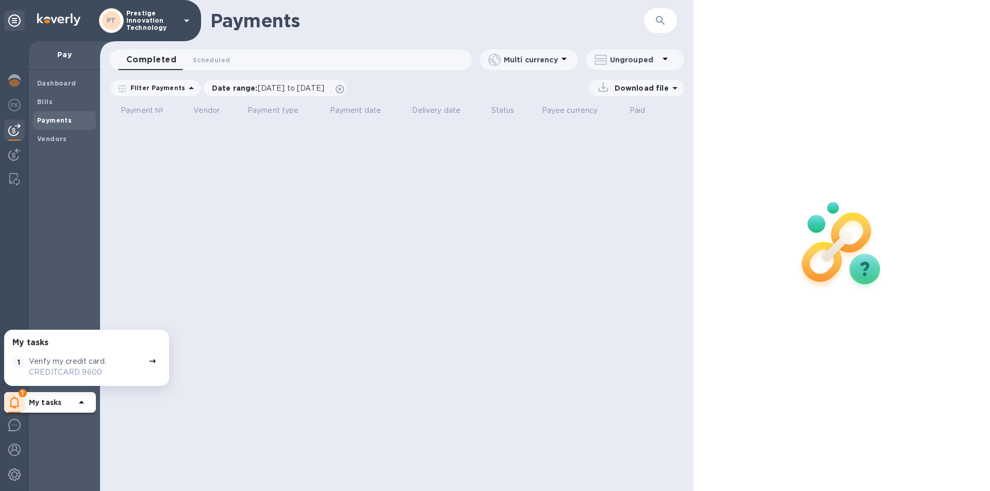
click at [143, 27] on p "Prestige Innovation Technology" at bounding box center [152, 21] width 52 height 22
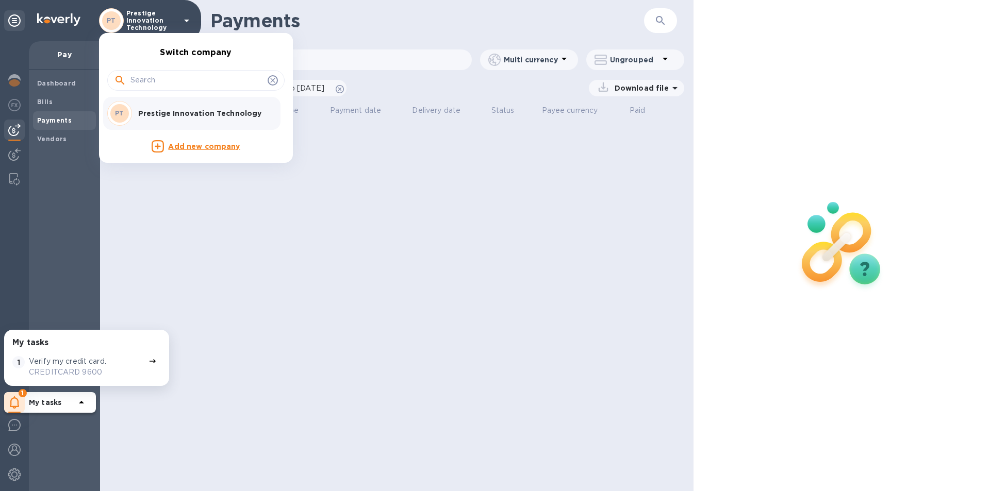
click at [143, 27] on div at bounding box center [495, 245] width 990 height 491
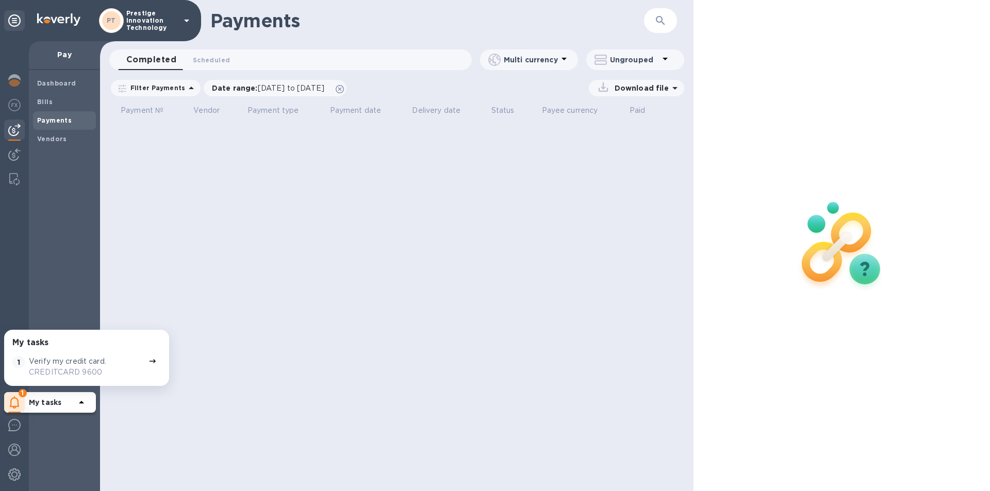
click at [53, 401] on b "My tasks" at bounding box center [45, 403] width 32 height 8
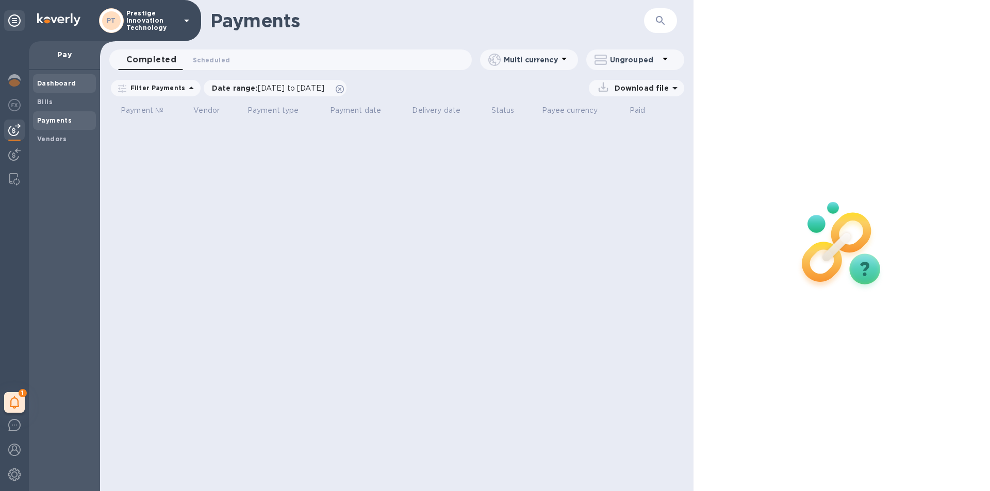
click at [45, 86] on b "Dashboard" at bounding box center [56, 83] width 39 height 8
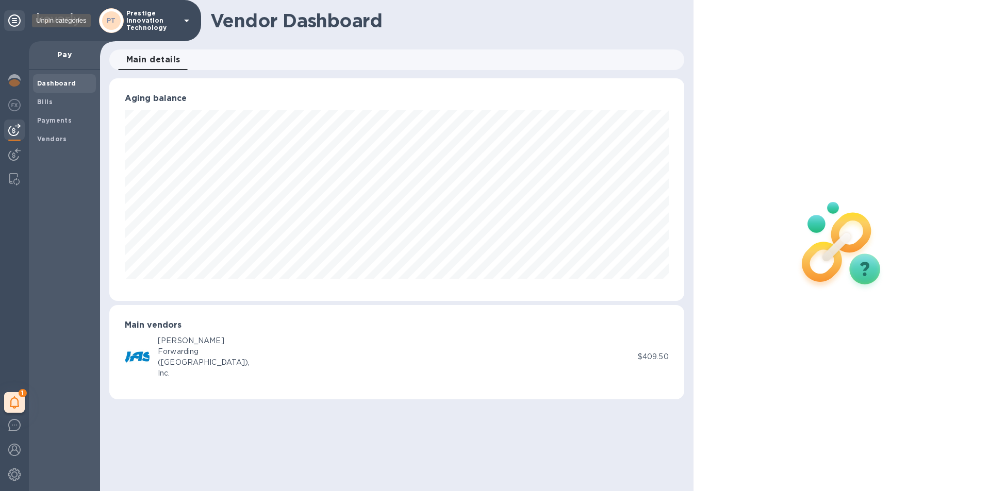
scroll to position [223, 574]
